Goal: Information Seeking & Learning: Learn about a topic

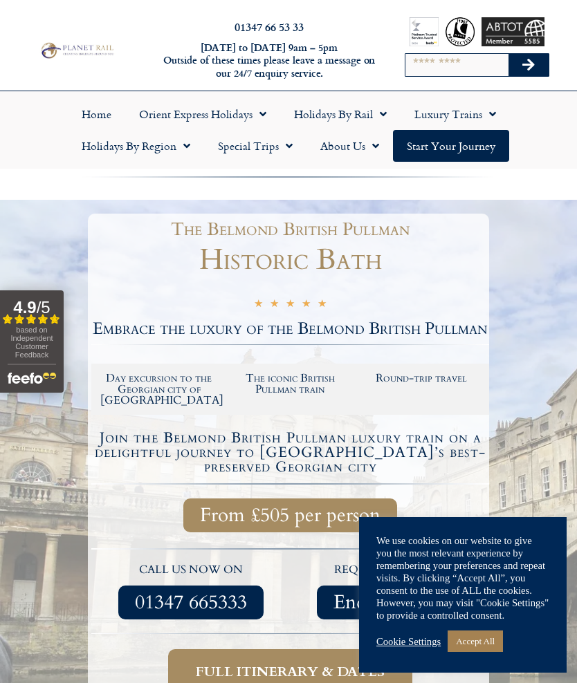
click at [492, 647] on link "Accept All" at bounding box center [474, 641] width 55 height 21
